Goal: Task Accomplishment & Management: Use online tool/utility

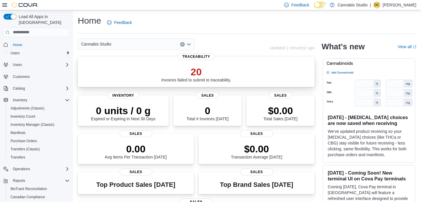
click at [194, 78] on p "20" at bounding box center [196, 72] width 70 height 12
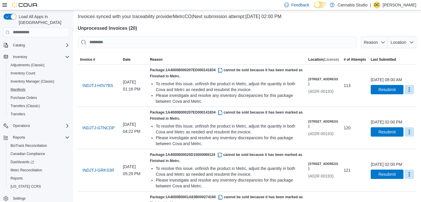
scroll to position [32, 0]
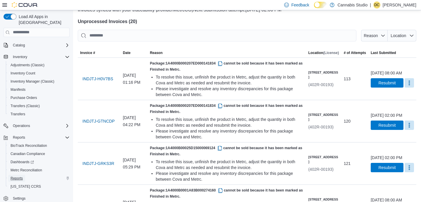
click at [17, 176] on span "Reports" at bounding box center [17, 178] width 12 height 5
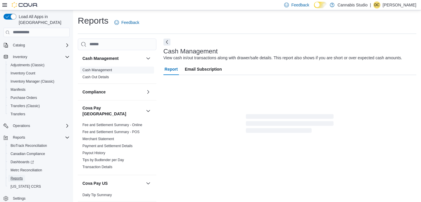
scroll to position [5, 0]
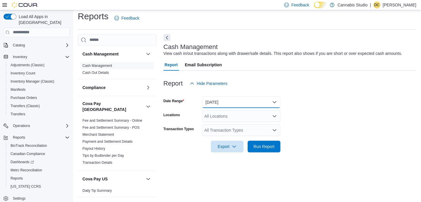
click at [268, 103] on button "[DATE]" at bounding box center [241, 103] width 78 height 12
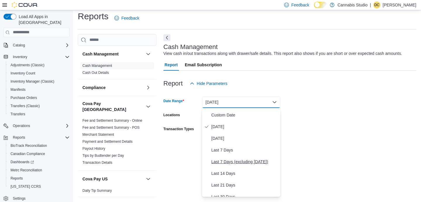
scroll to position [14, 0]
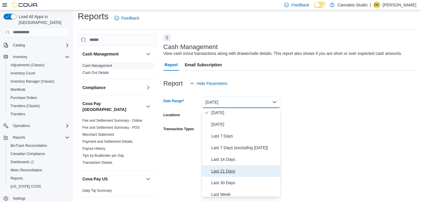
click at [228, 172] on span "Last 21 Days" at bounding box center [244, 171] width 67 height 7
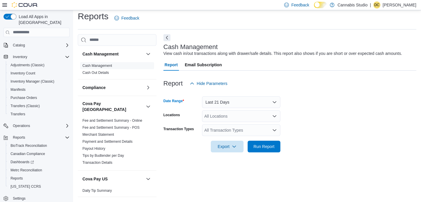
click at [275, 130] on icon "Open list of options" at bounding box center [274, 130] width 5 height 5
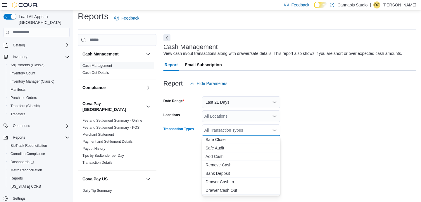
scroll to position [7, 0]
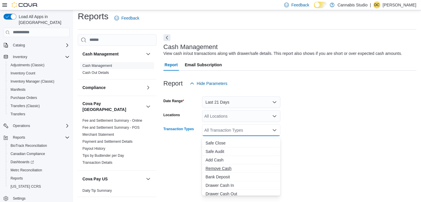
click at [222, 167] on span "Remove Cash" at bounding box center [241, 169] width 71 height 6
click at [337, 140] on div at bounding box center [289, 138] width 253 height 5
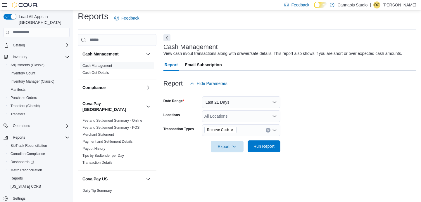
click at [273, 147] on span "Run Report" at bounding box center [264, 147] width 21 height 6
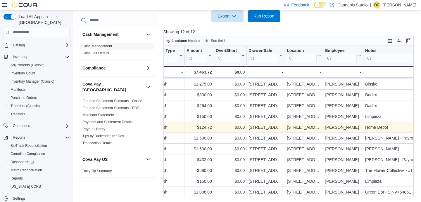
scroll to position [12, 139]
